Goal: Check status

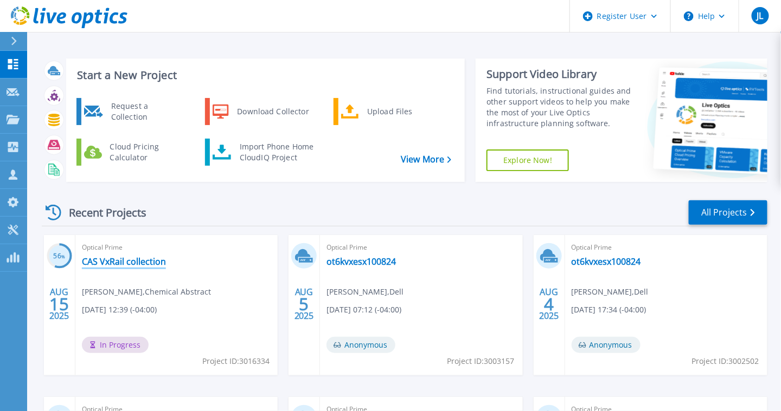
click at [131, 263] on link "CAS VxRail collection" at bounding box center [124, 261] width 84 height 11
